Goal: Find specific fact: Find contact information

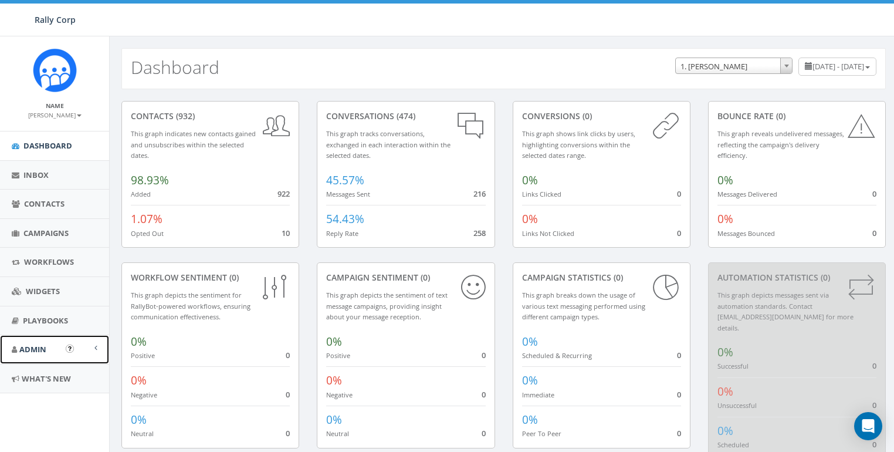
click at [40, 345] on span "Admin" at bounding box center [32, 349] width 27 height 11
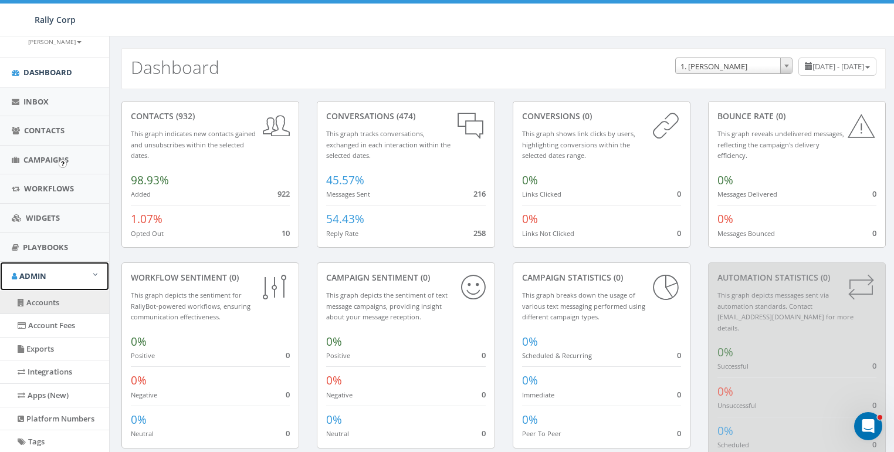
scroll to position [184, 0]
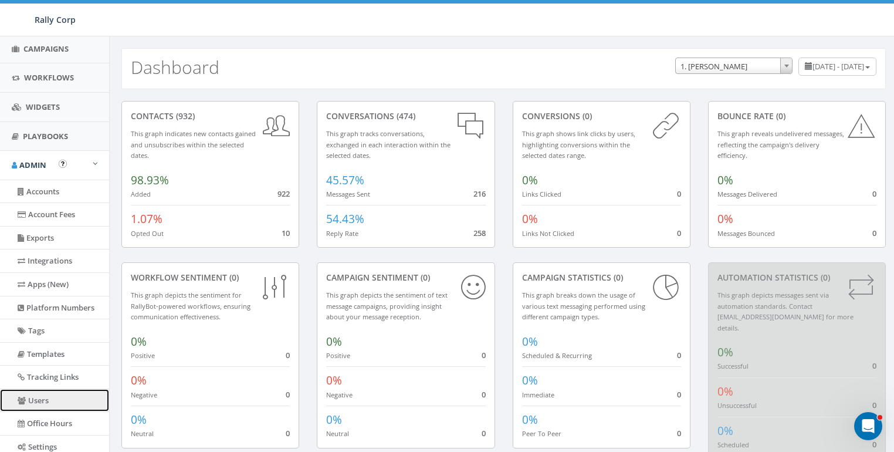
click at [34, 404] on link "Users" at bounding box center [54, 400] width 109 height 23
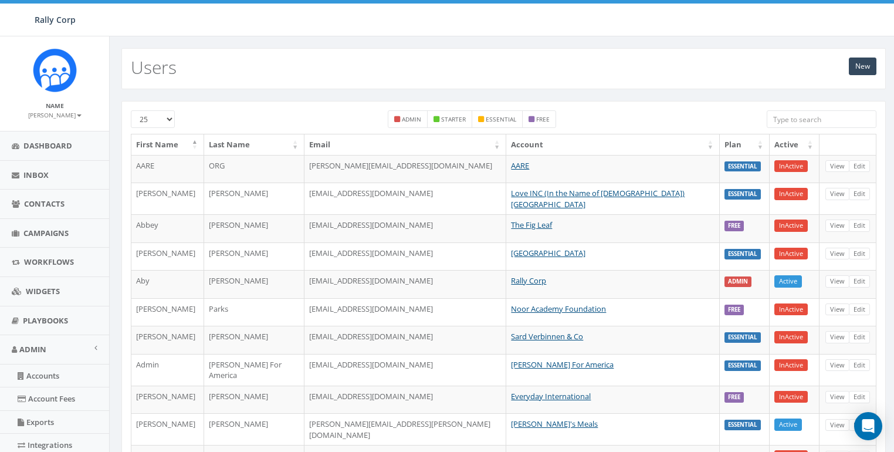
click at [823, 121] on input "search" at bounding box center [822, 119] width 110 height 18
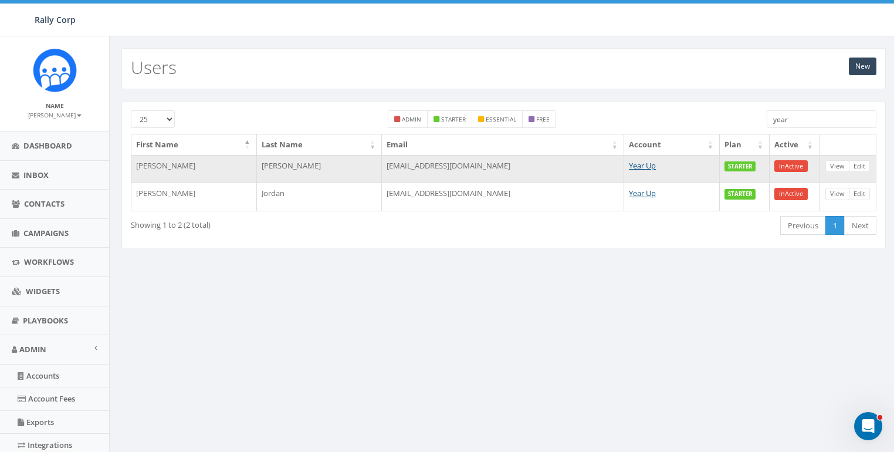
type input "year"
drag, startPoint x: 503, startPoint y: 165, endPoint x: 421, endPoint y: 165, distance: 81.5
click at [421, 165] on td "[EMAIL_ADDRESS][DOMAIN_NAME]" at bounding box center [503, 169] width 242 height 28
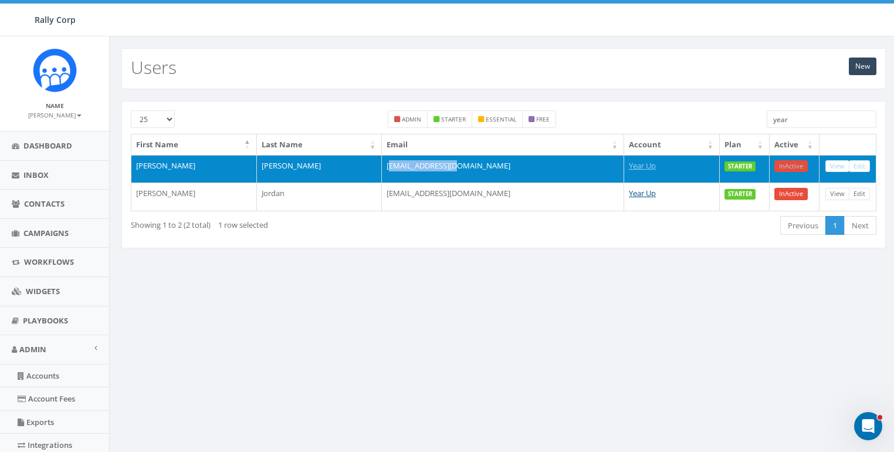
click at [418, 164] on td "[EMAIL_ADDRESS][DOMAIN_NAME]" at bounding box center [503, 169] width 242 height 28
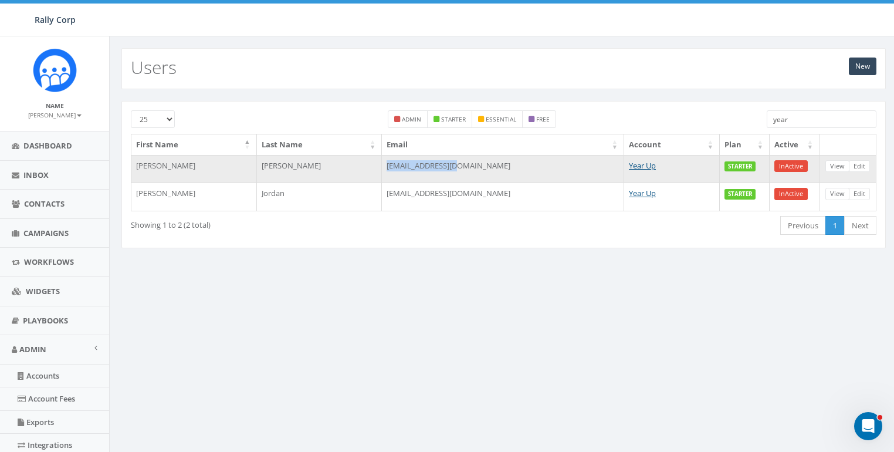
drag, startPoint x: 418, startPoint y: 164, endPoint x: 510, endPoint y: 166, distance: 92.1
click at [510, 166] on td "[EMAIL_ADDRESS][DOMAIN_NAME]" at bounding box center [503, 169] width 242 height 28
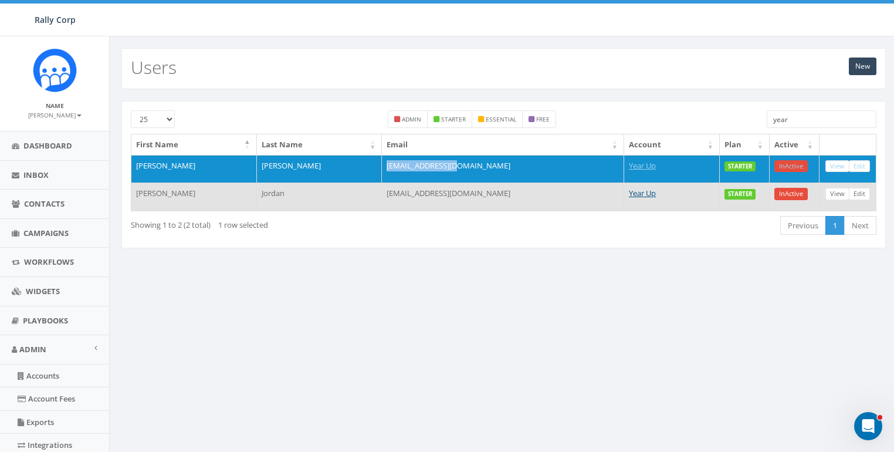
copy td "[EMAIL_ADDRESS][DOMAIN_NAME]"
drag, startPoint x: 419, startPoint y: 191, endPoint x: 539, endPoint y: 190, distance: 119.7
click at [539, 190] on td "[EMAIL_ADDRESS][DOMAIN_NAME]" at bounding box center [503, 196] width 242 height 28
copy td "[EMAIL_ADDRESS][DOMAIN_NAME]"
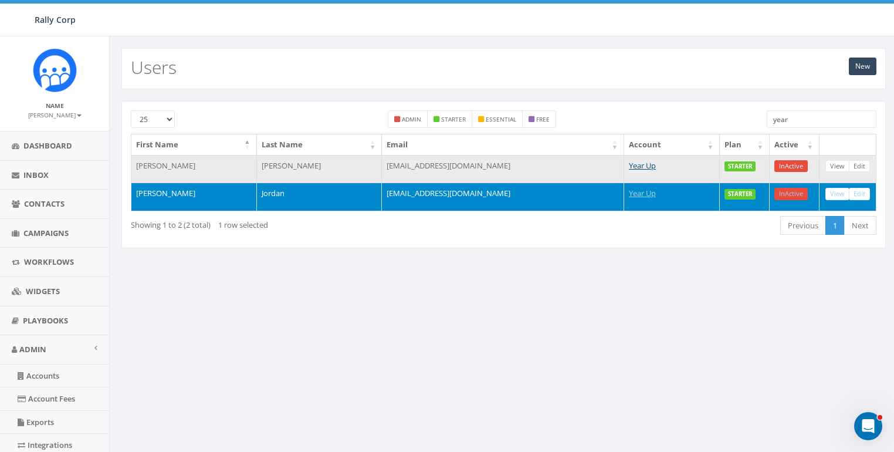
click at [451, 155] on td "[EMAIL_ADDRESS][DOMAIN_NAME]" at bounding box center [503, 169] width 242 height 28
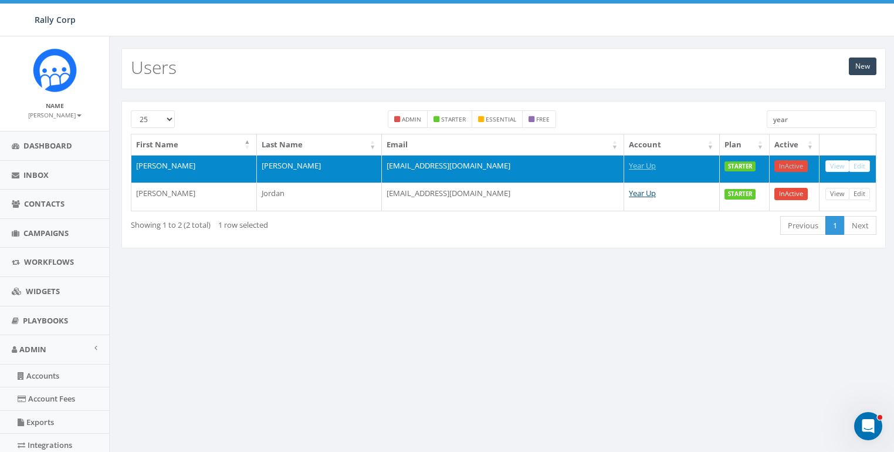
click at [451, 155] on td "[EMAIL_ADDRESS][DOMAIN_NAME]" at bounding box center [503, 169] width 242 height 28
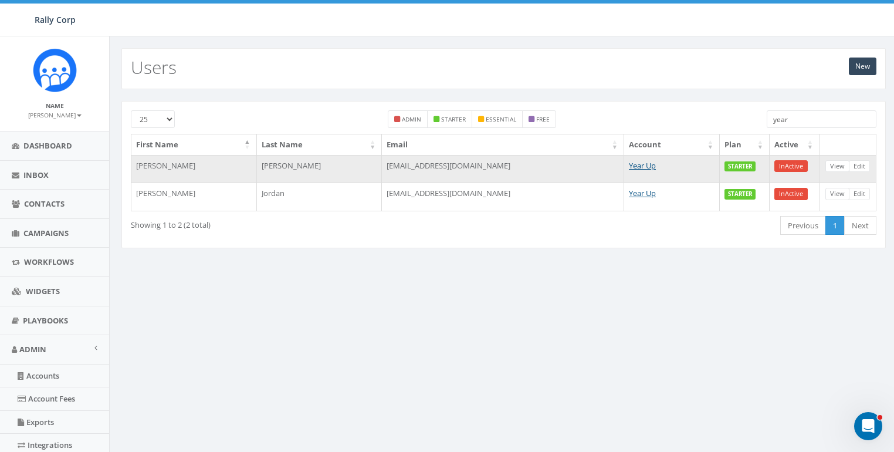
click at [447, 159] on td "[EMAIL_ADDRESS][DOMAIN_NAME]" at bounding box center [503, 169] width 242 height 28
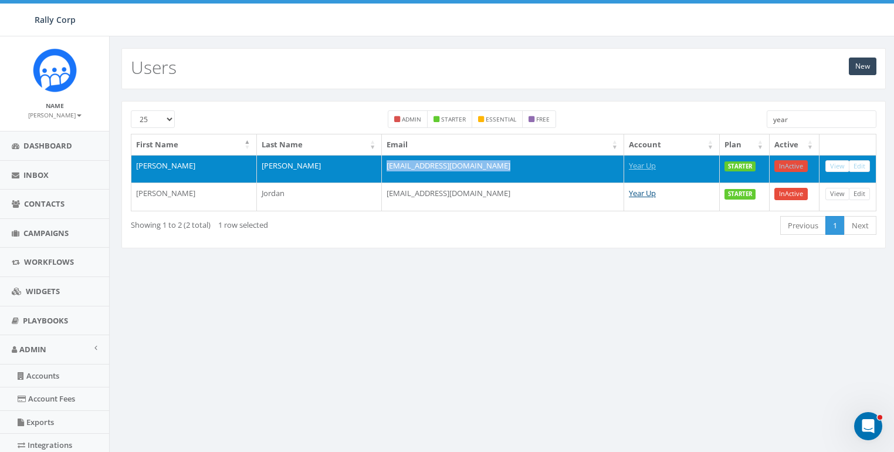
copy td "[EMAIL_ADDRESS][DOMAIN_NAME]"
